Goal: Task Accomplishment & Management: Use online tool/utility

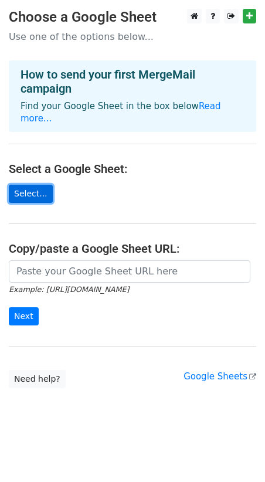
click at [32, 185] on link "Select..." at bounding box center [31, 194] width 44 height 18
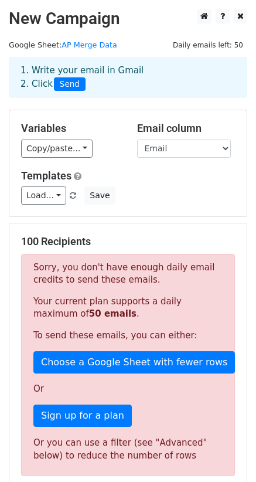
click at [119, 309] on p "Your current plan supports a daily maximum of 50 emails ." at bounding box center [128, 308] width 190 height 25
